Goal: Task Accomplishment & Management: Use online tool/utility

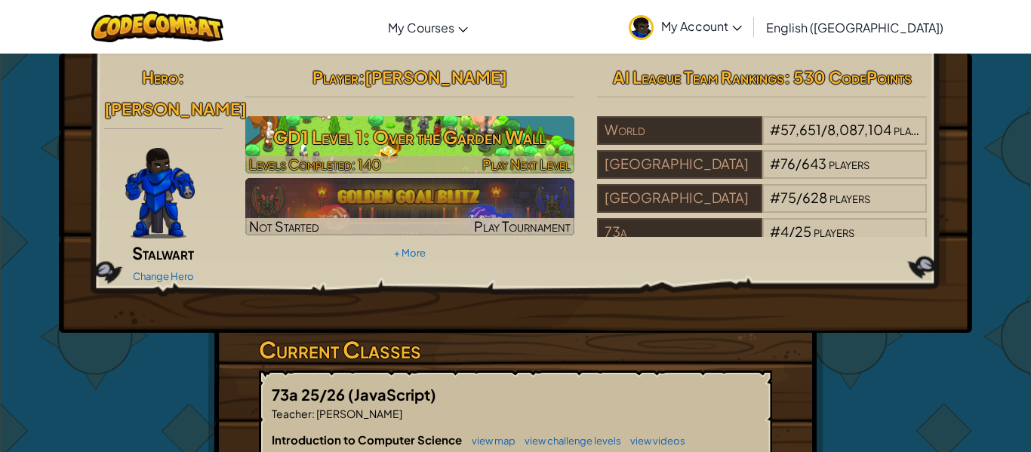
click at [532, 159] on span "Play Next Level" at bounding box center [526, 164] width 88 height 17
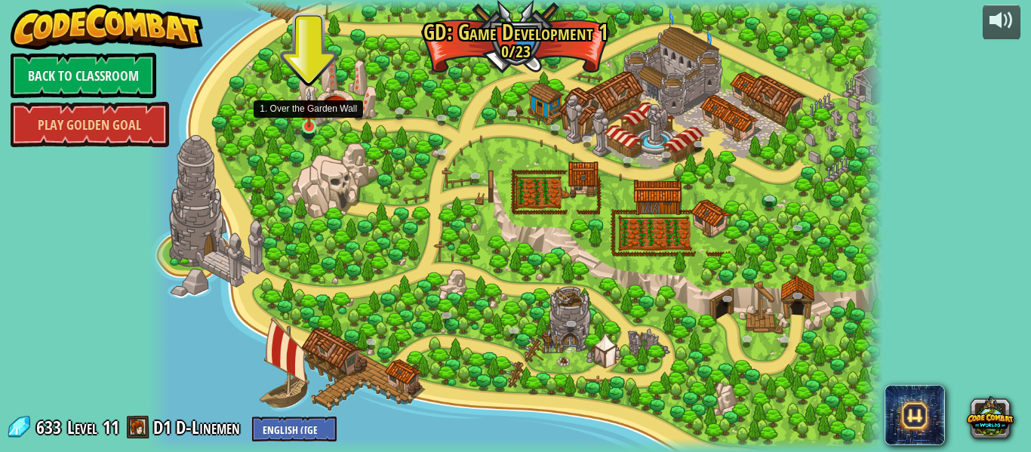
click at [315, 125] on img at bounding box center [308, 108] width 17 height 40
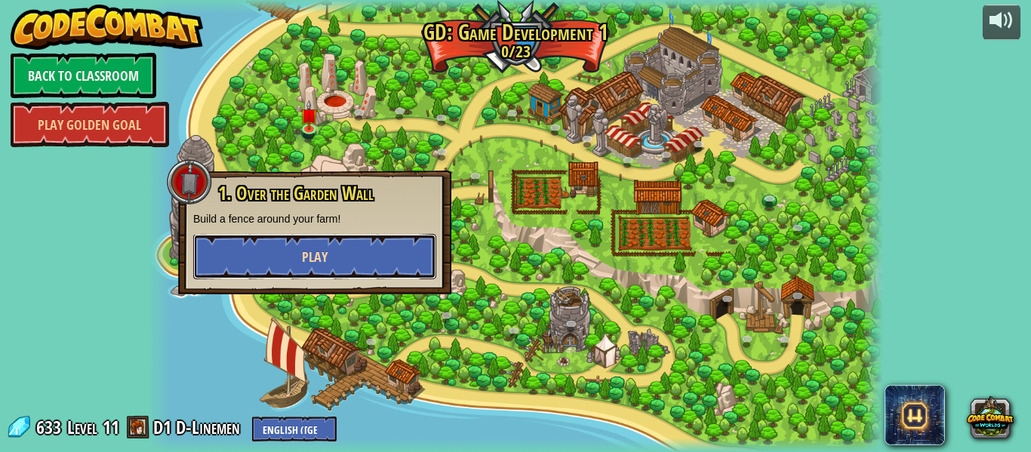
click at [338, 254] on button "Play" at bounding box center [314, 256] width 243 height 45
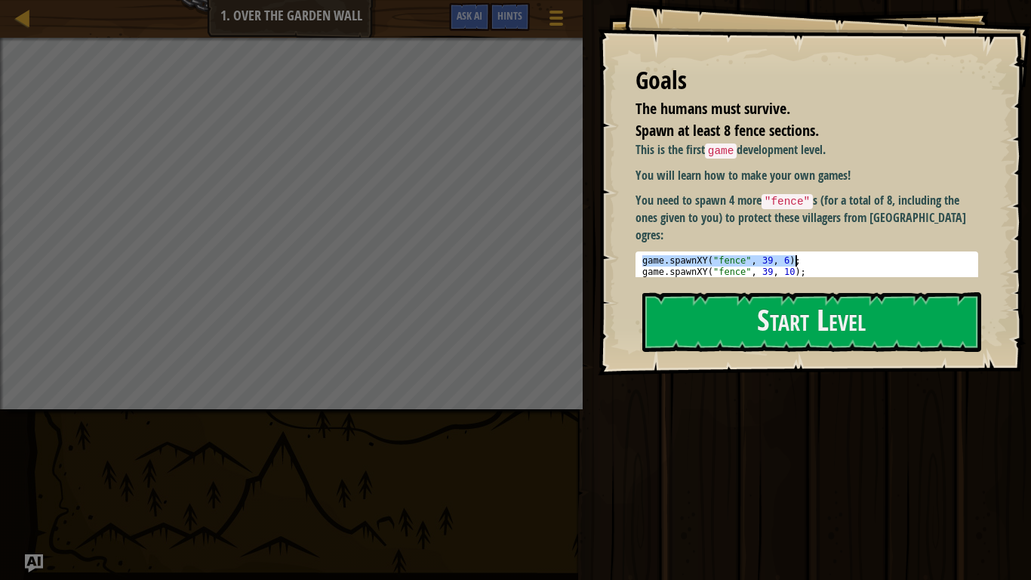
drag, startPoint x: 642, startPoint y: 239, endPoint x: 903, endPoint y: 254, distance: 260.9
click at [903, 255] on div "game . spawnXY ( "fence" , 39 , 6 ) ; game . spawnXY ( "fence" , 39 , 10 ) ;" at bounding box center [806, 277] width 335 height 45
type textarea "game.spawnXY("fence", 39, 6); game.spawnXY("fence", 39, 10);"
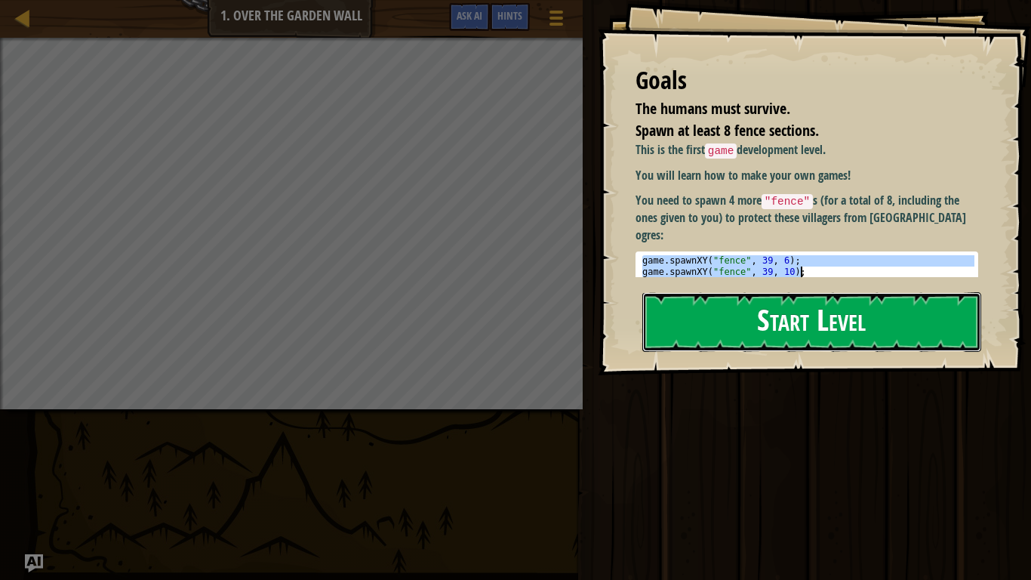
click at [882, 319] on button "Start Level" at bounding box center [811, 322] width 339 height 60
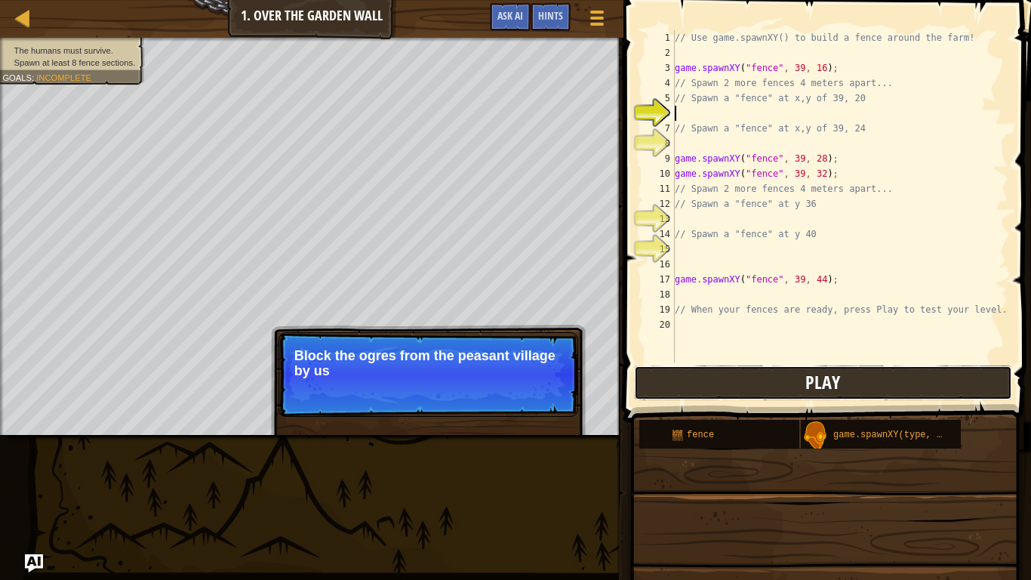
click at [846, 374] on button "Play" at bounding box center [823, 382] width 378 height 35
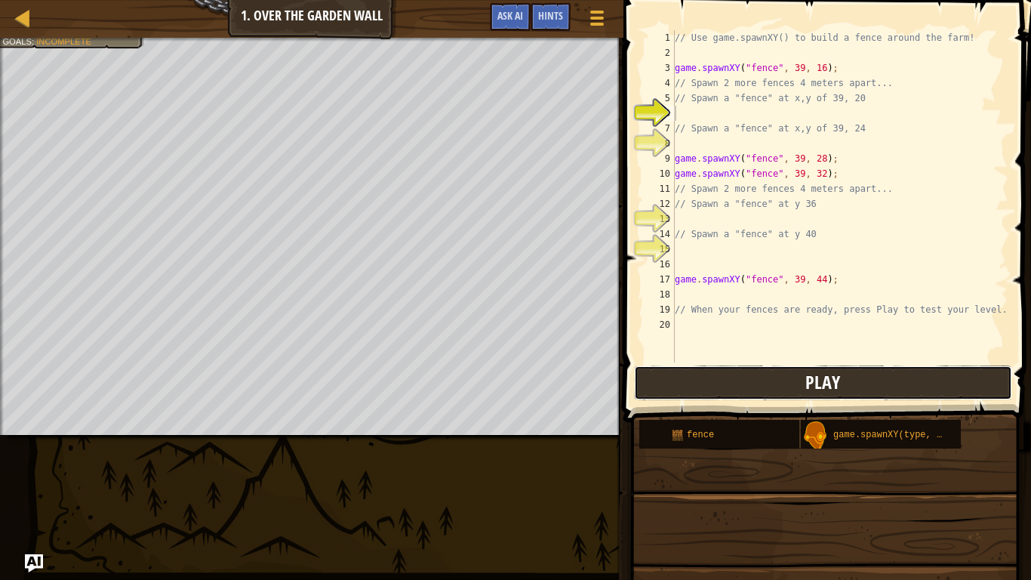
click at [847, 376] on button "Play" at bounding box center [823, 382] width 378 height 35
click at [17, 21] on div at bounding box center [23, 17] width 19 height 19
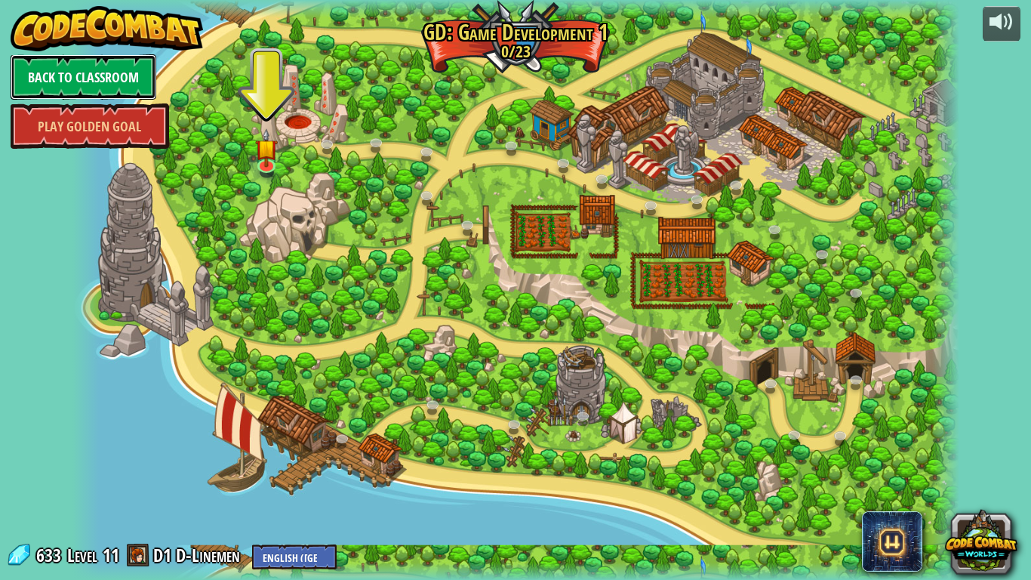
click at [85, 86] on link "Back to Classroom" at bounding box center [84, 76] width 146 height 45
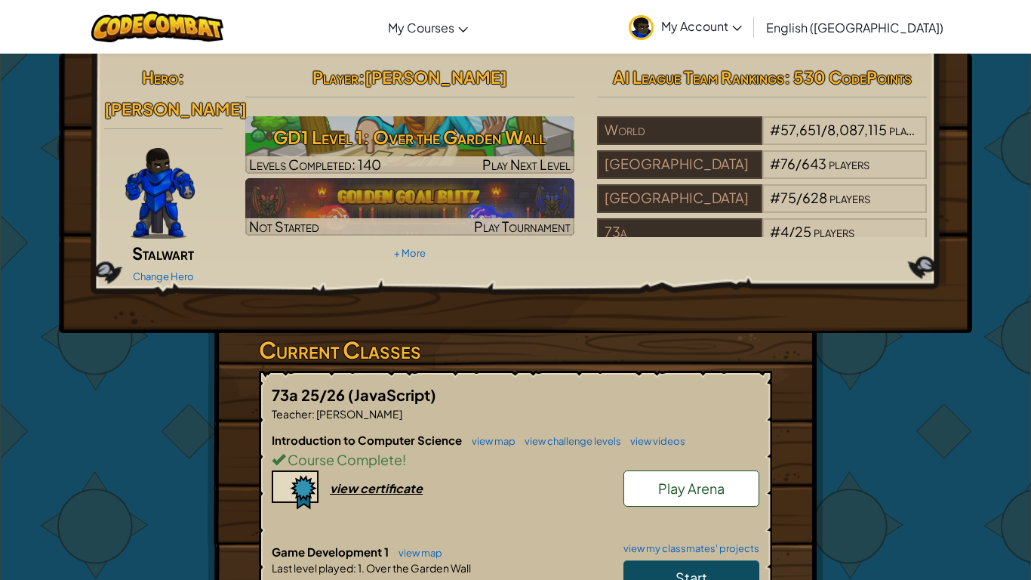
click at [430, 145] on h3 "GD1 Level 1: Over the Garden Wall" at bounding box center [410, 137] width 330 height 34
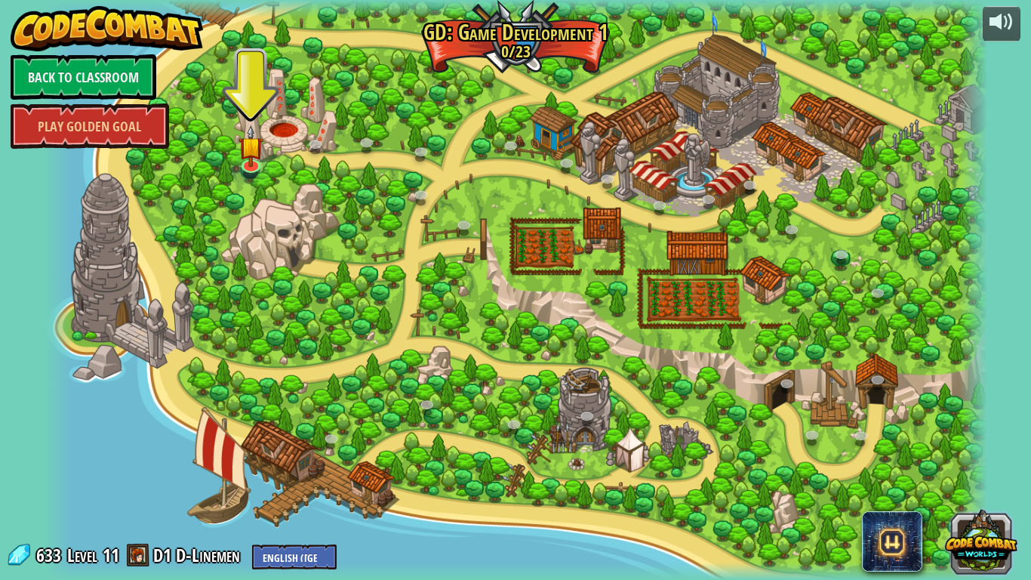
click at [985, 451] on button at bounding box center [981, 541] width 72 height 72
